Goal: Task Accomplishment & Management: Complete application form

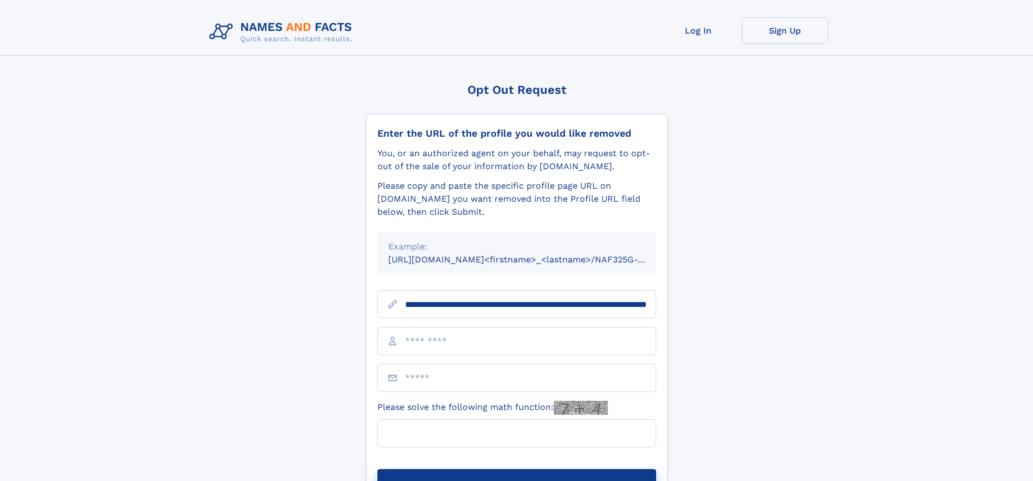
scroll to position [0, 111]
type input "**********"
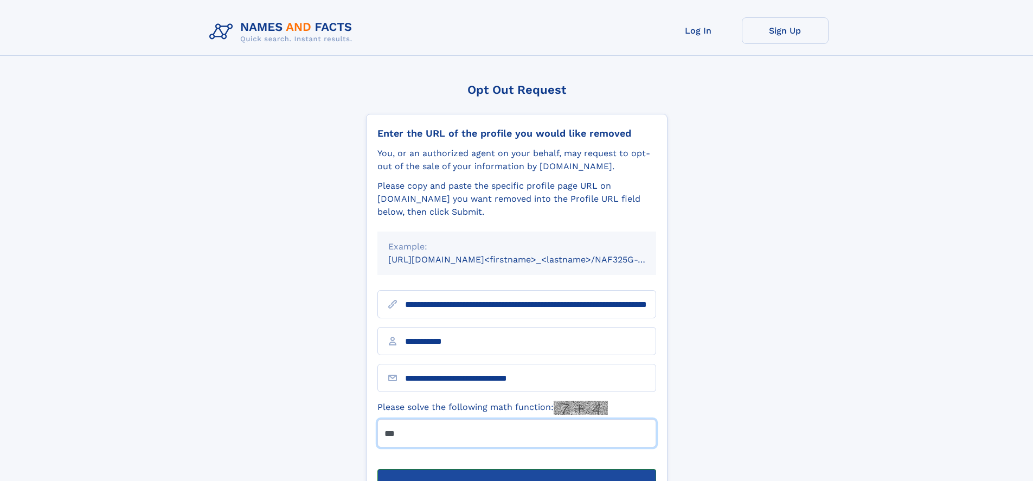
type input "***"
click at [516, 469] on button "Submit Opt Out Request" at bounding box center [516, 486] width 279 height 35
